Goal: Obtain resource: Download file/media

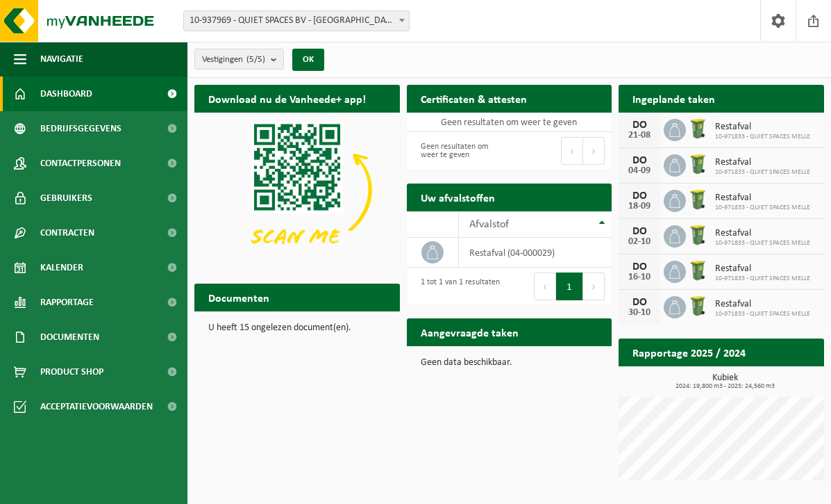
click at [174, 97] on span at bounding box center [171, 93] width 31 height 35
click at [406, 19] on span at bounding box center [402, 20] width 14 height 18
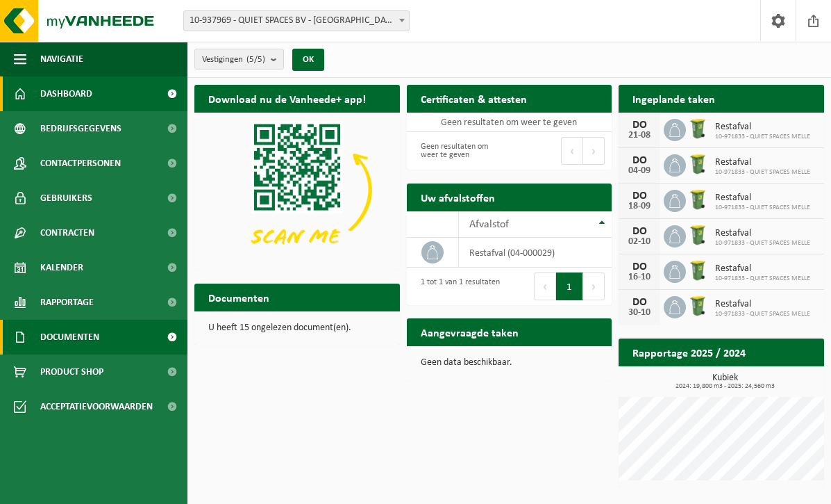
click at [170, 340] on span at bounding box center [171, 336] width 31 height 35
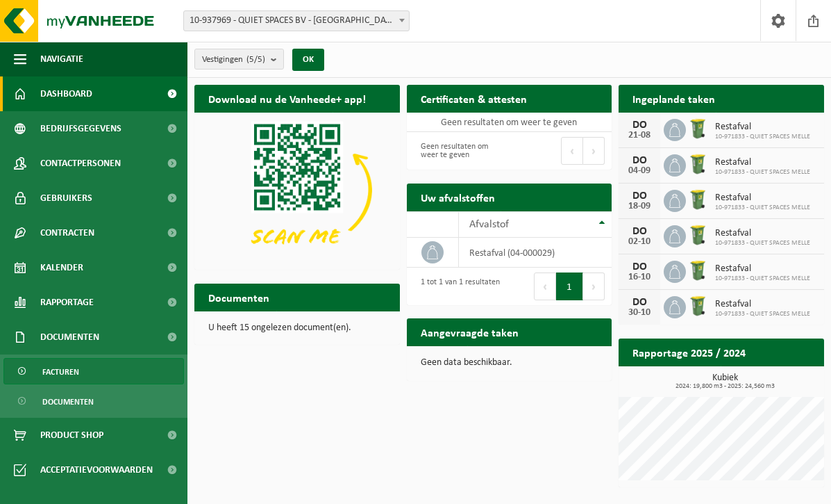
click at [42, 376] on span "Facturen" at bounding box center [60, 371] width 37 height 26
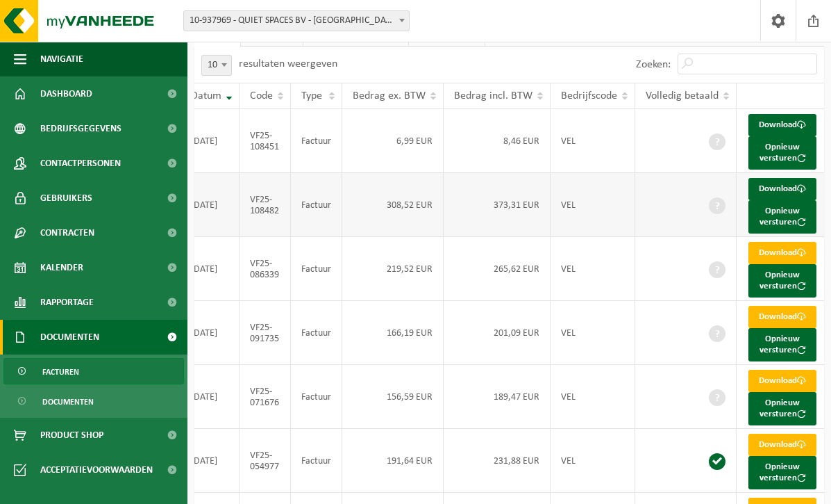
scroll to position [0, 83]
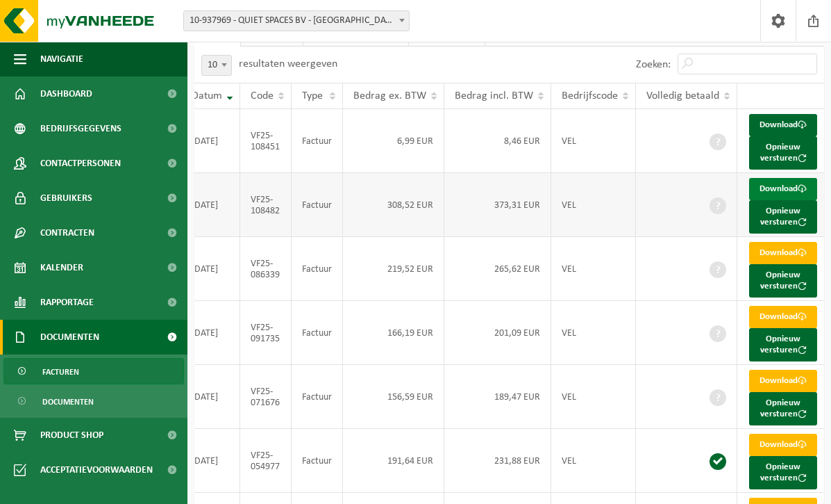
click at [798, 193] on span at bounding box center [802, 188] width 9 height 9
click at [798, 129] on span at bounding box center [802, 124] width 9 height 9
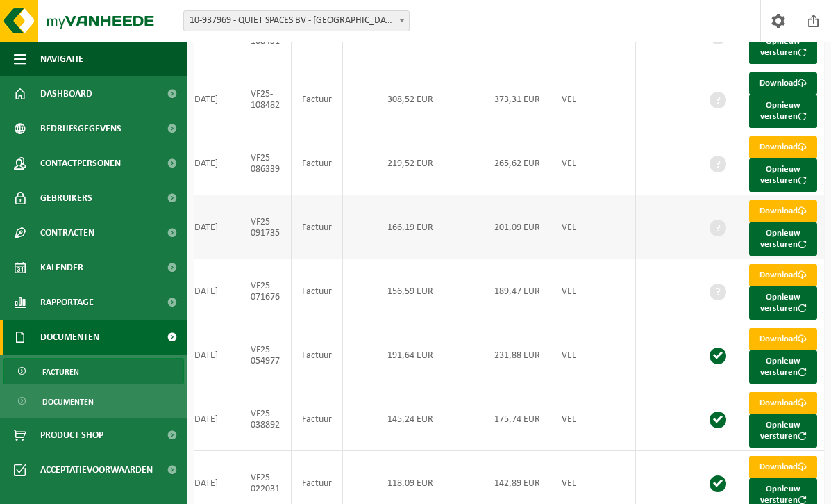
scroll to position [219, 0]
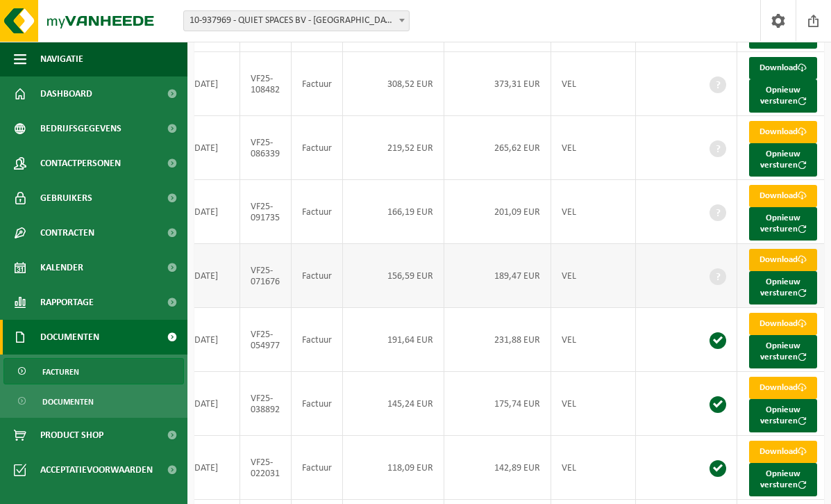
click at [772, 271] on link "Download" at bounding box center [783, 260] width 68 height 22
